Goal: Task Accomplishment & Management: Manage account settings

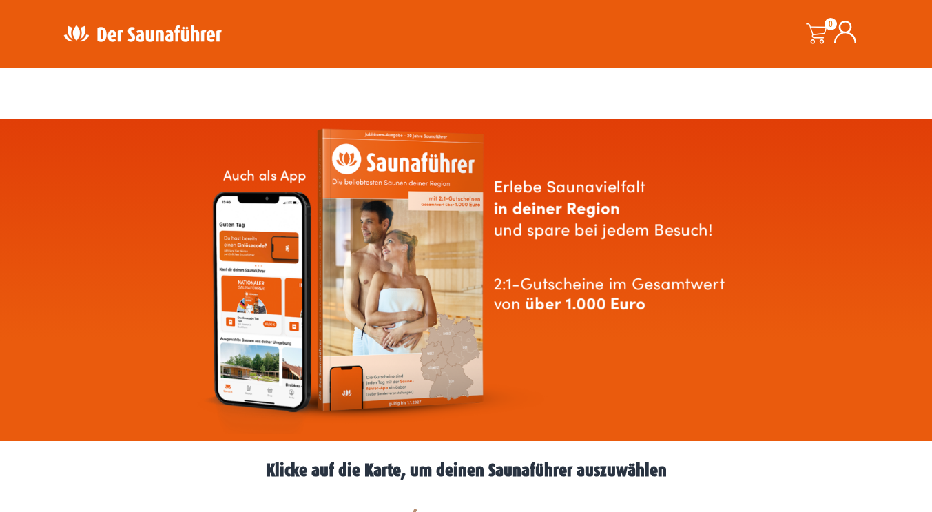
scroll to position [448, 0]
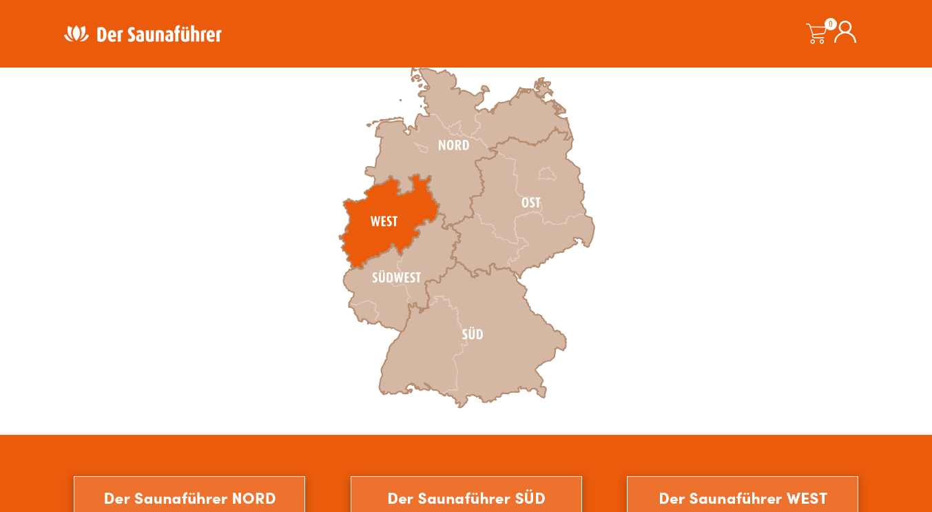
click at [381, 225] on icon at bounding box center [389, 221] width 101 height 95
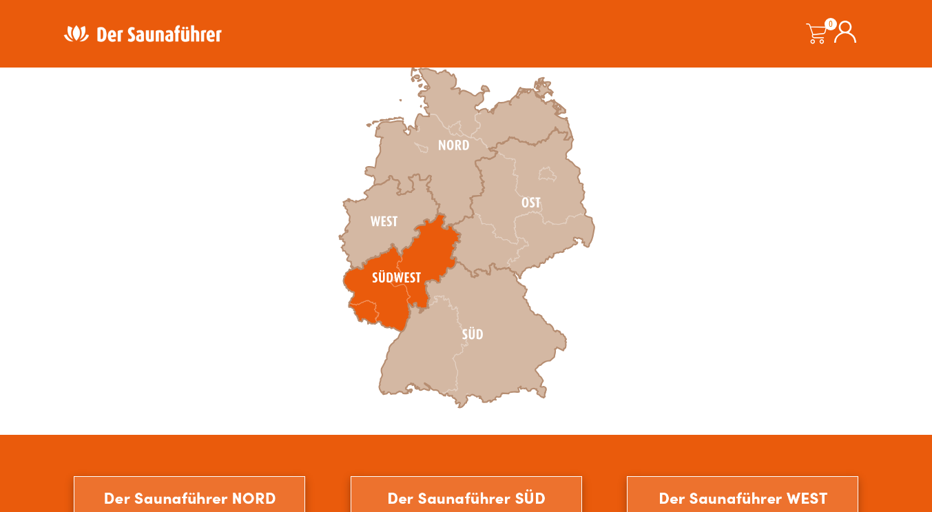
click at [373, 267] on icon at bounding box center [401, 272] width 117 height 118
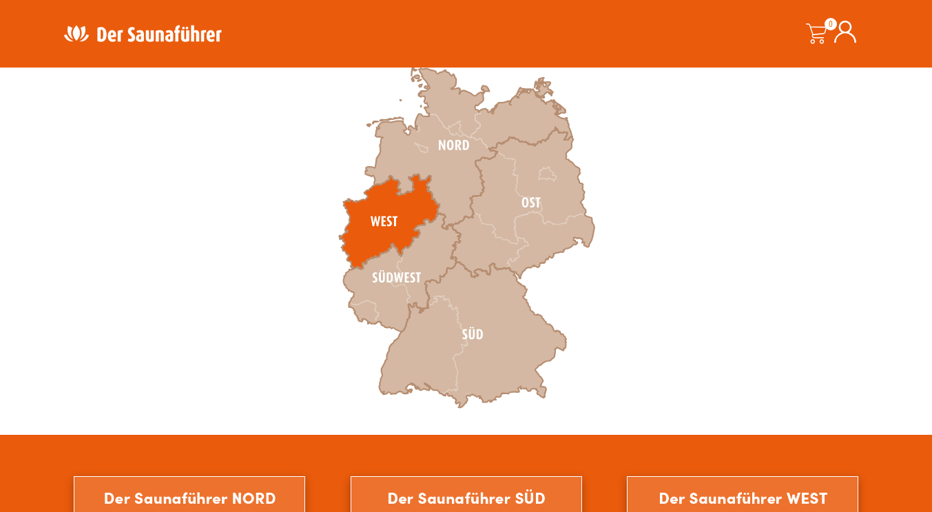
click at [370, 224] on icon at bounding box center [389, 221] width 101 height 95
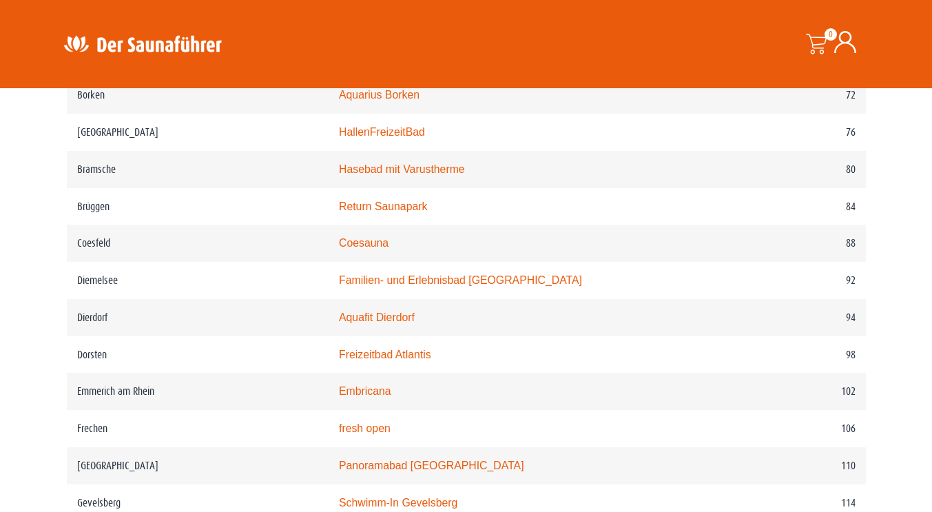
scroll to position [735, 0]
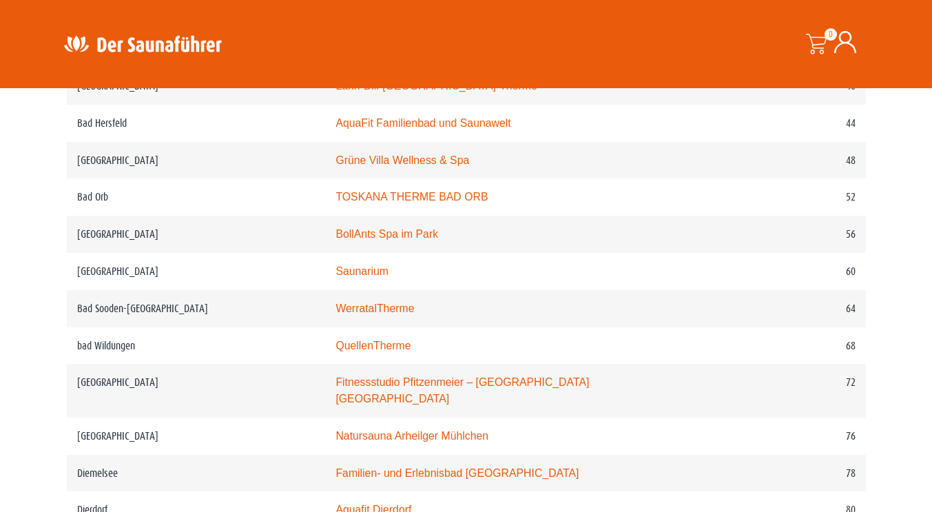
scroll to position [448, 0]
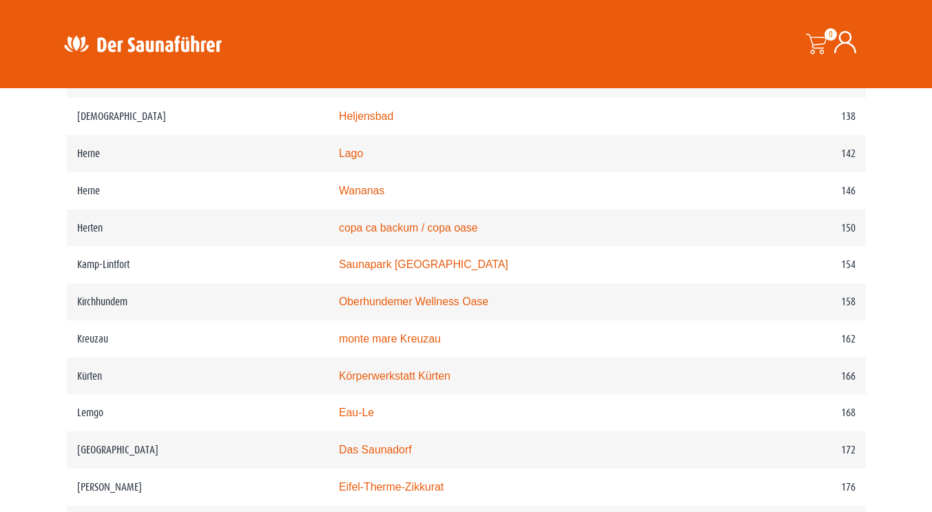
scroll to position [2238, 0]
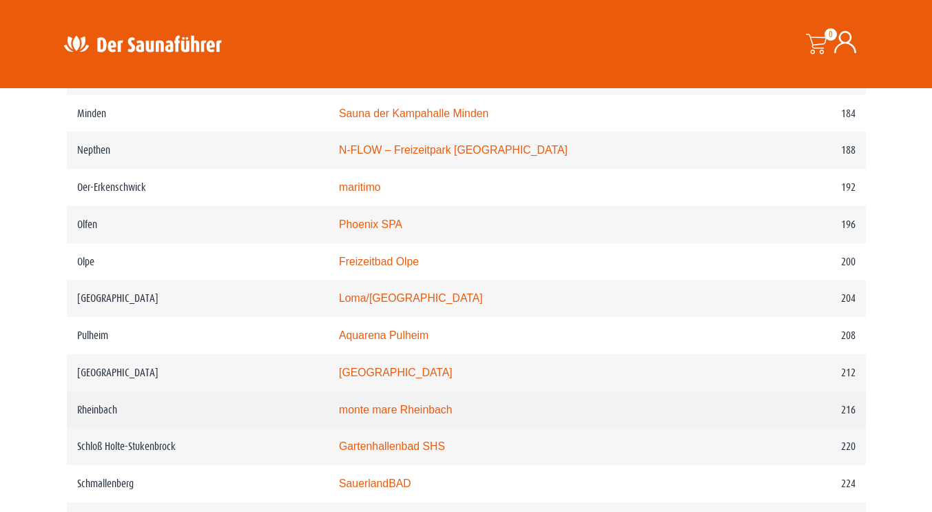
click at [421, 415] on link "monte mare Rheinbach" at bounding box center [396, 410] width 114 height 12
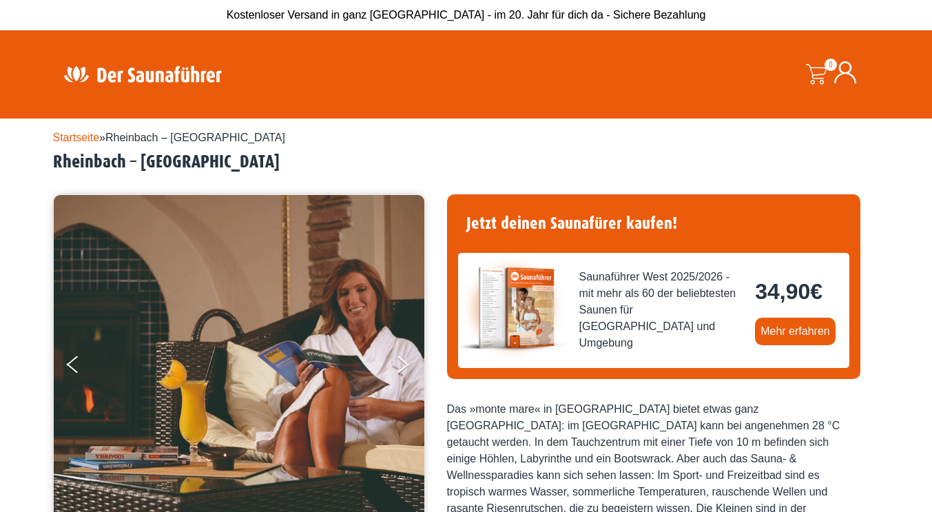
click at [831, 72] on div "0 0,00 €" at bounding box center [817, 74] width 34 height 21
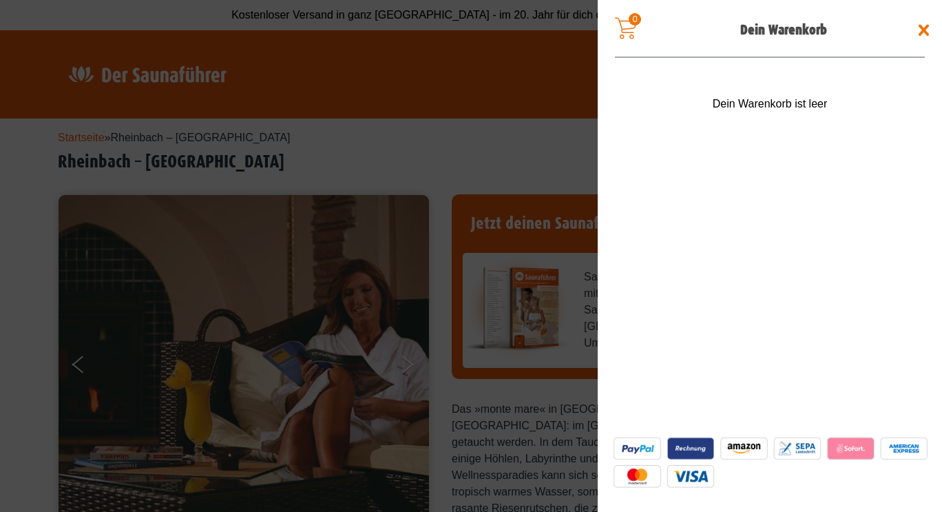
click at [927, 34] on span at bounding box center [924, 30] width 22 height 22
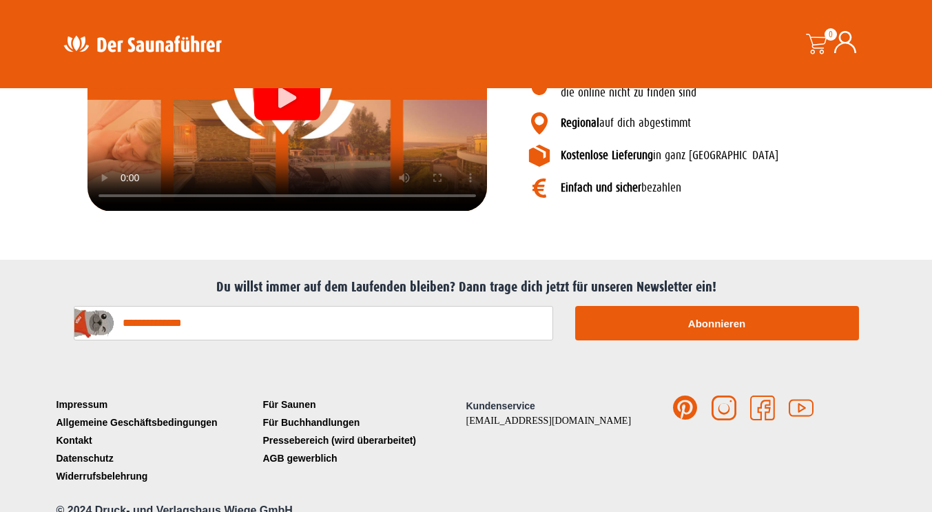
scroll to position [1343, 0]
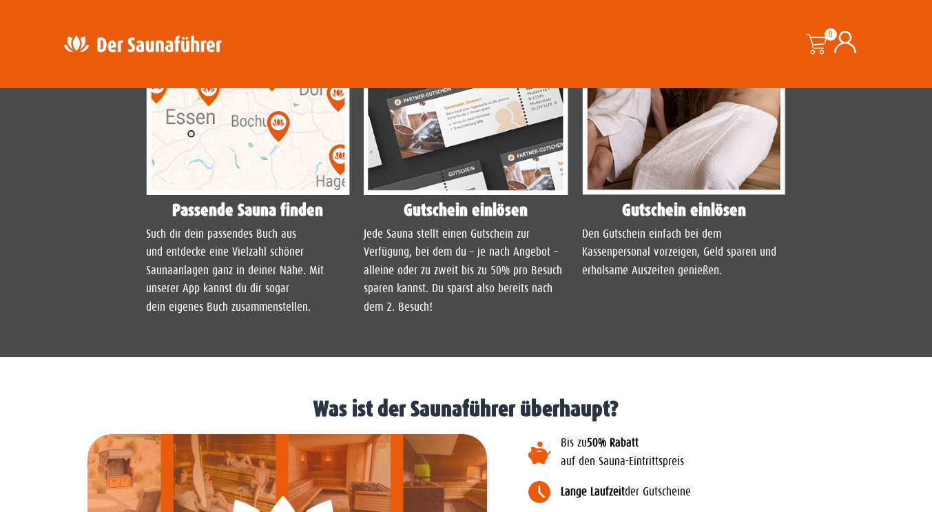
click at [844, 48] on icon at bounding box center [845, 42] width 22 height 22
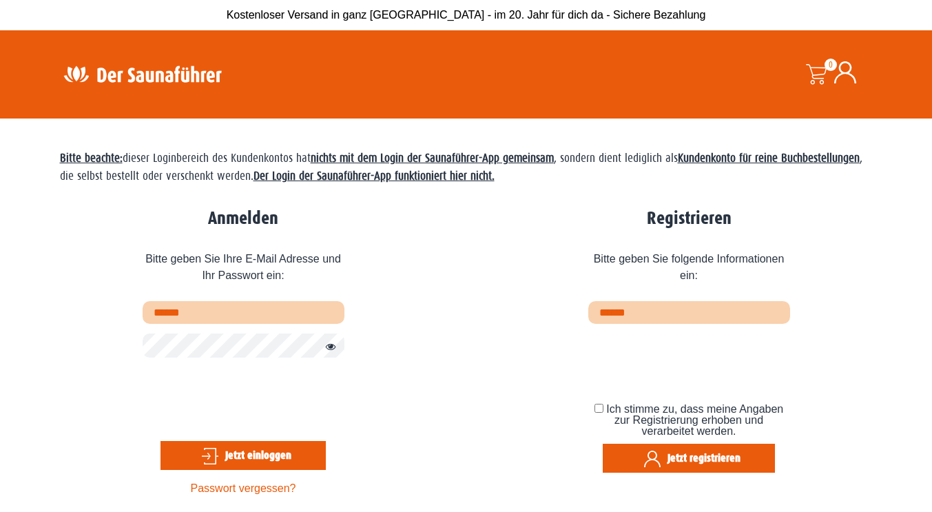
click at [249, 310] on input "text" at bounding box center [244, 312] width 202 height 23
type input "**********"
click at [236, 465] on button "Jetzt einloggen" at bounding box center [242, 455] width 165 height 29
